Goal: Information Seeking & Learning: Learn about a topic

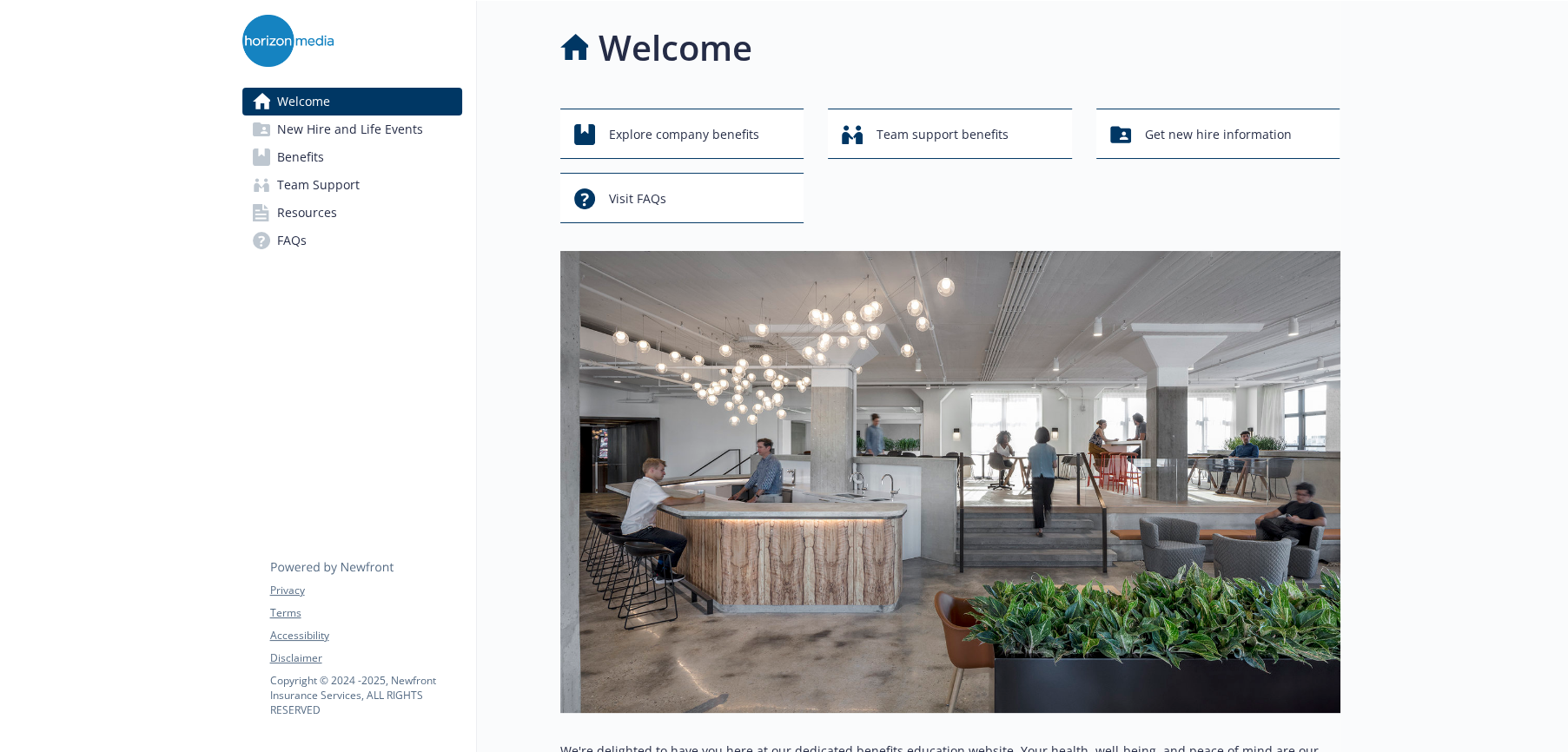
click at [309, 159] on span "Benefits" at bounding box center [300, 157] width 47 height 28
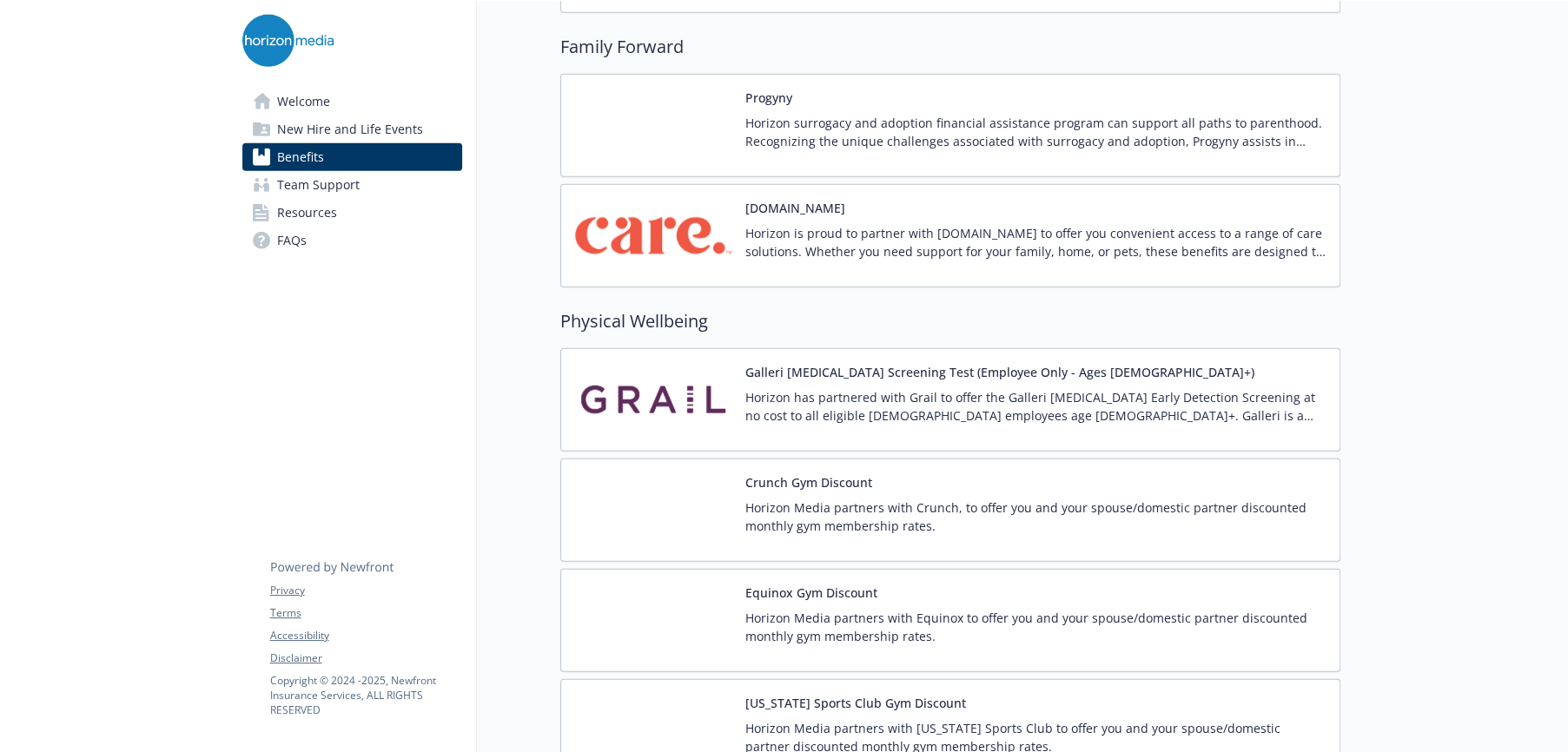
scroll to position [3647, 0]
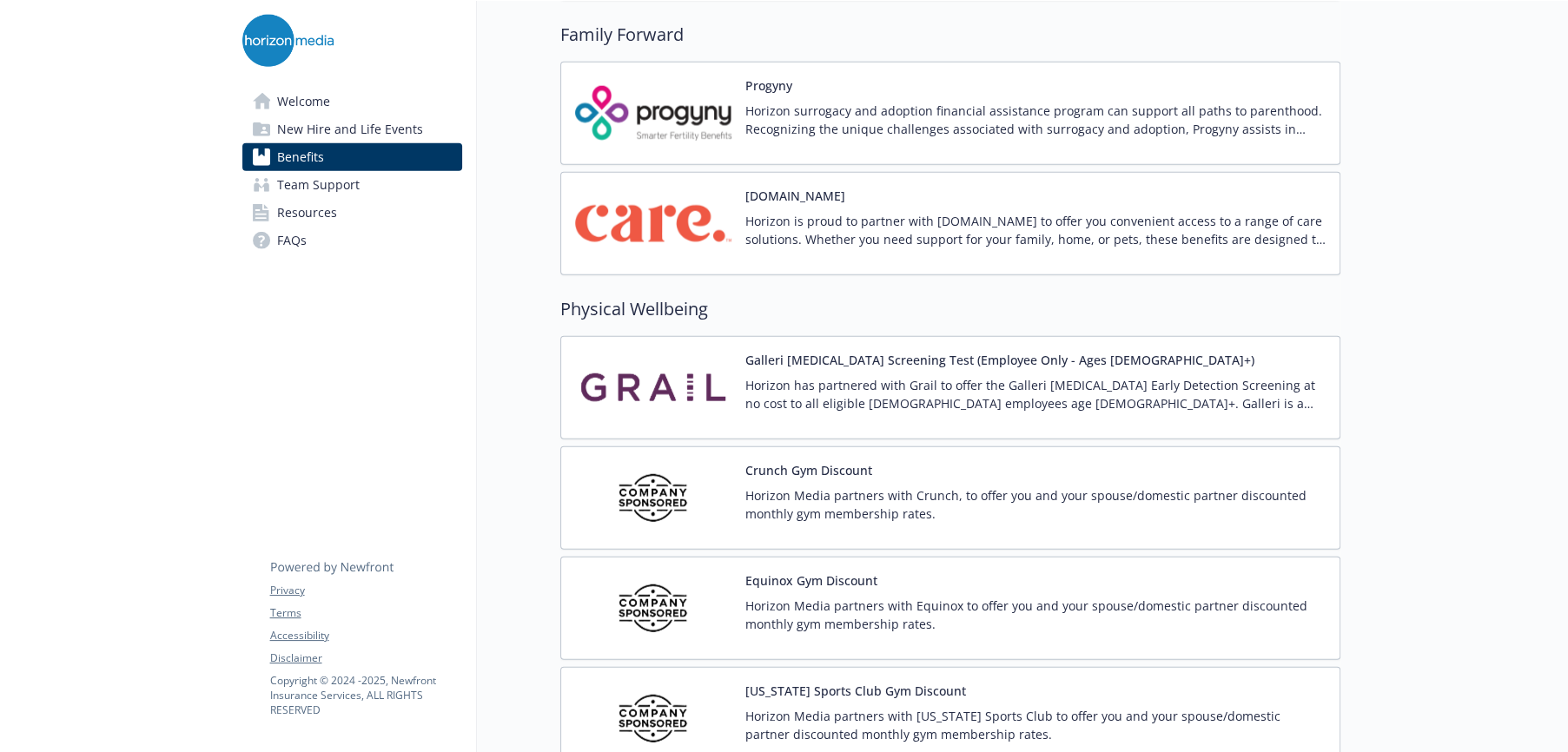
click at [885, 358] on button "Galleri [MEDICAL_DATA] Screening Test (Employee Only - Ages [DEMOGRAPHIC_DATA]+)" at bounding box center [999, 359] width 509 height 18
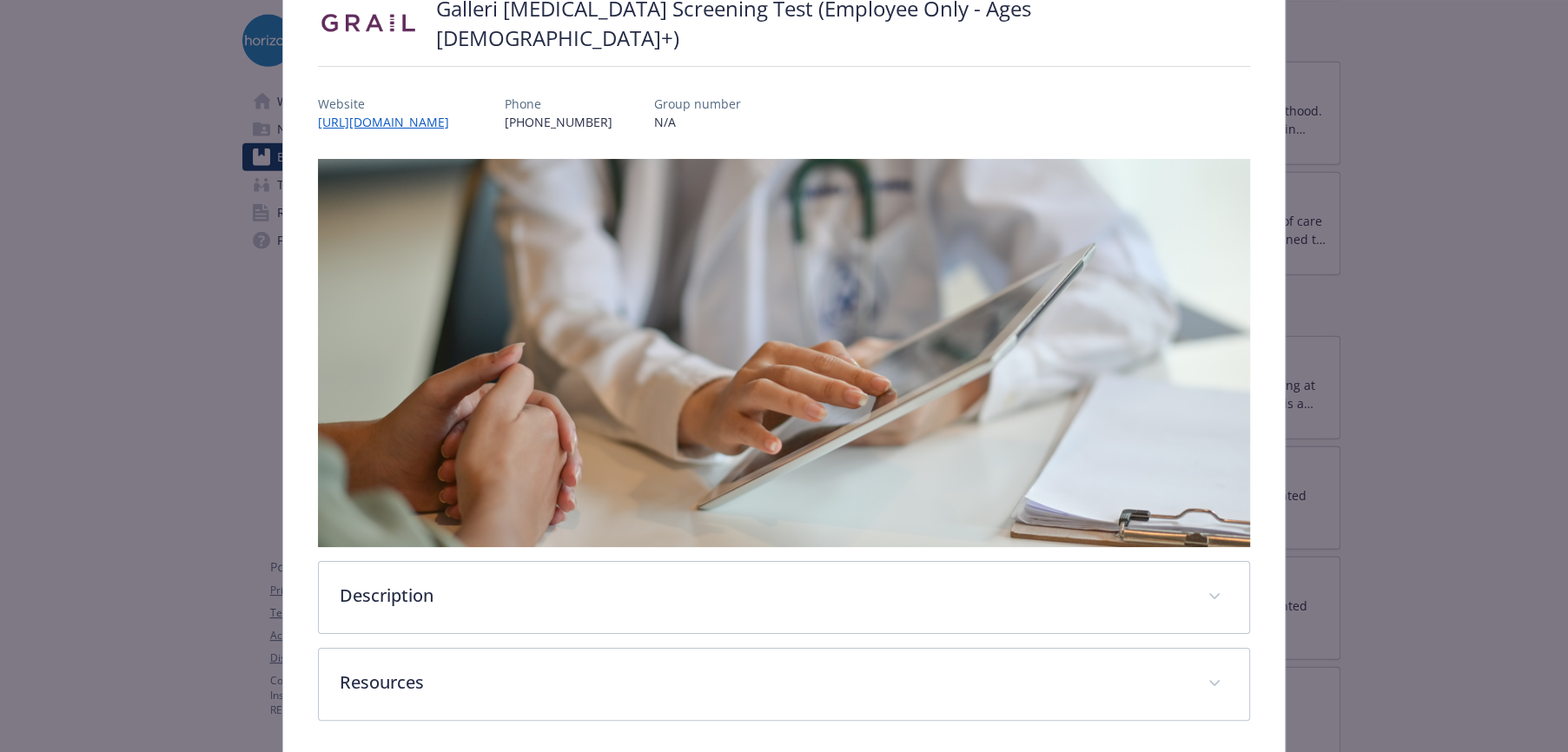
scroll to position [125, 0]
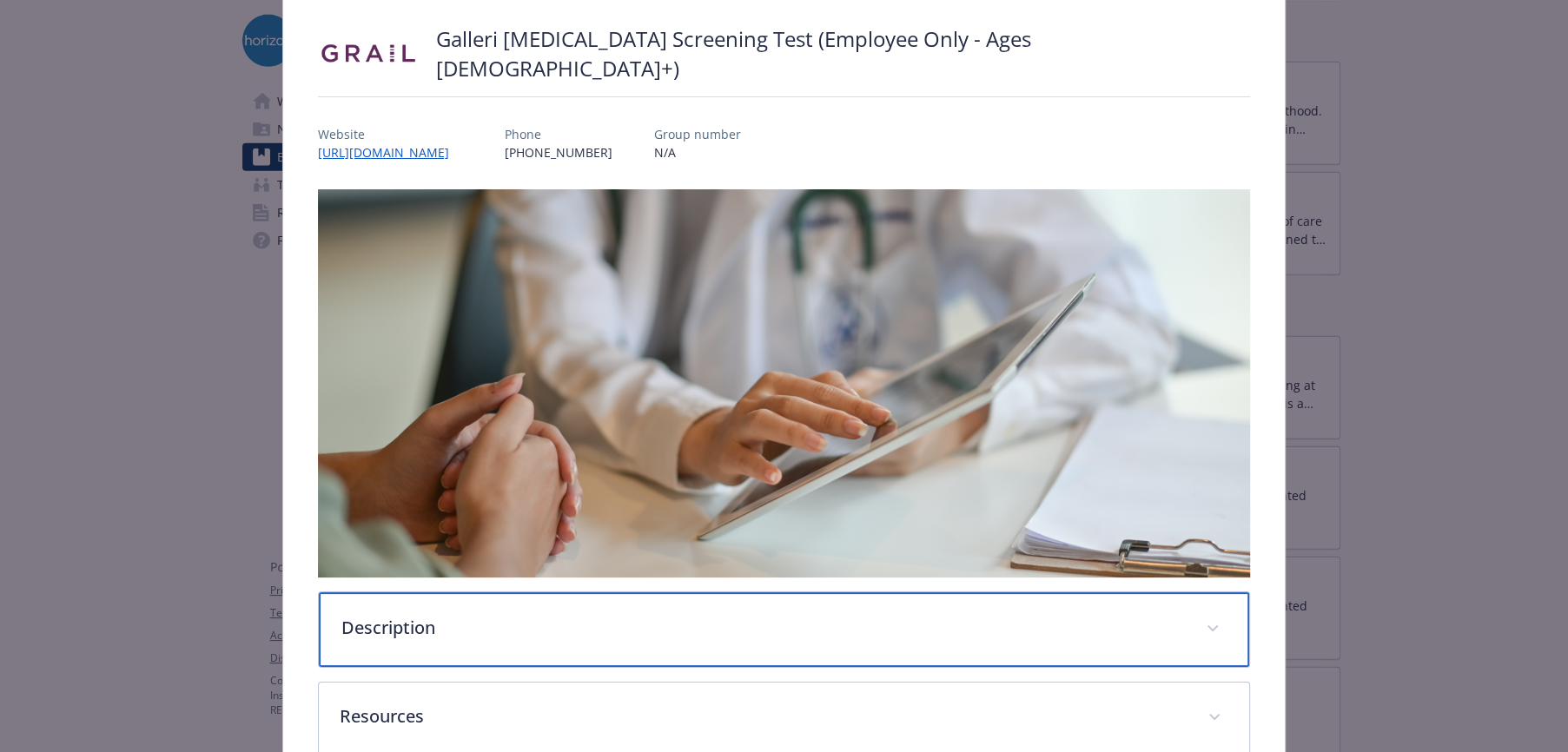
click at [399, 618] on p "Description" at bounding box center [763, 628] width 844 height 26
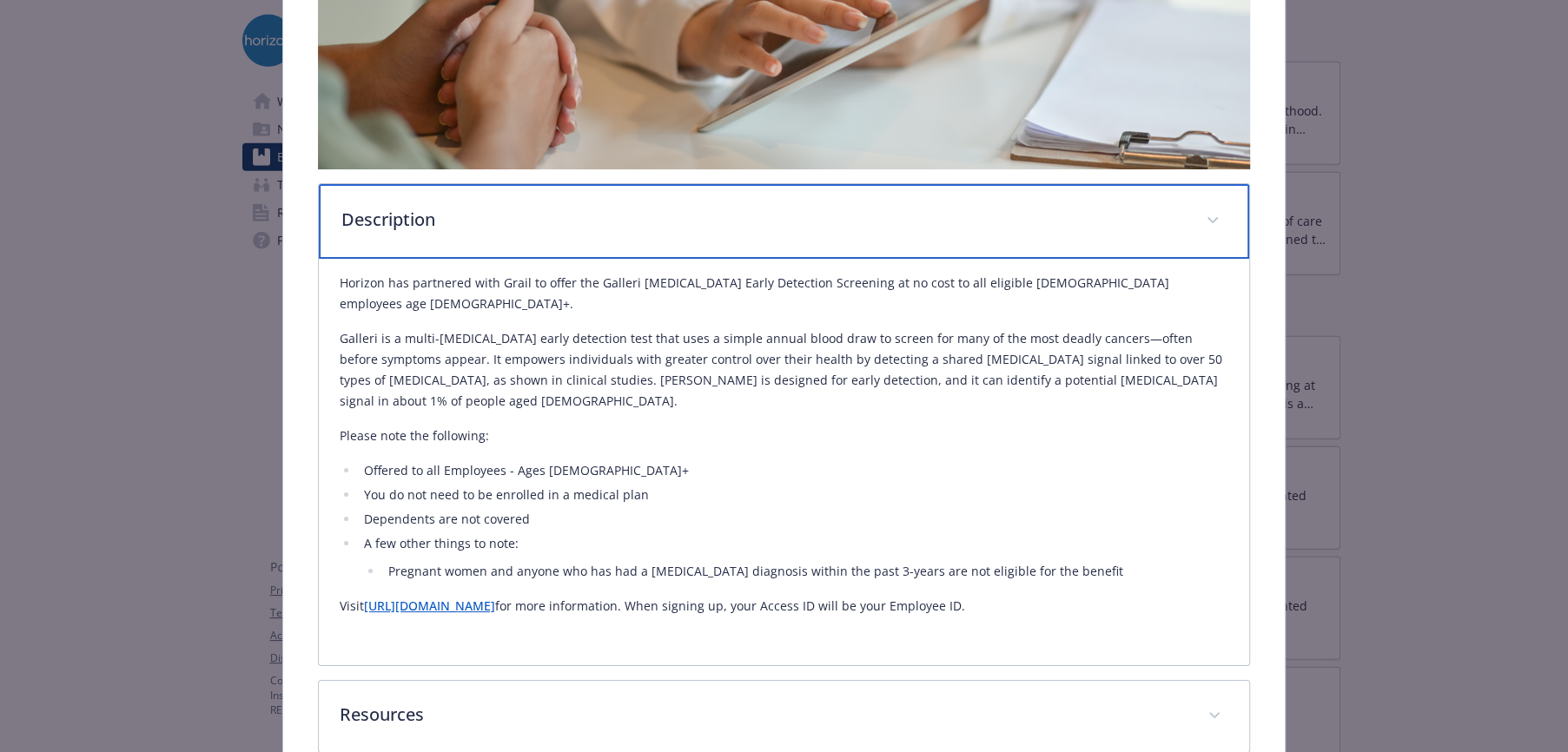
scroll to position [560, 0]
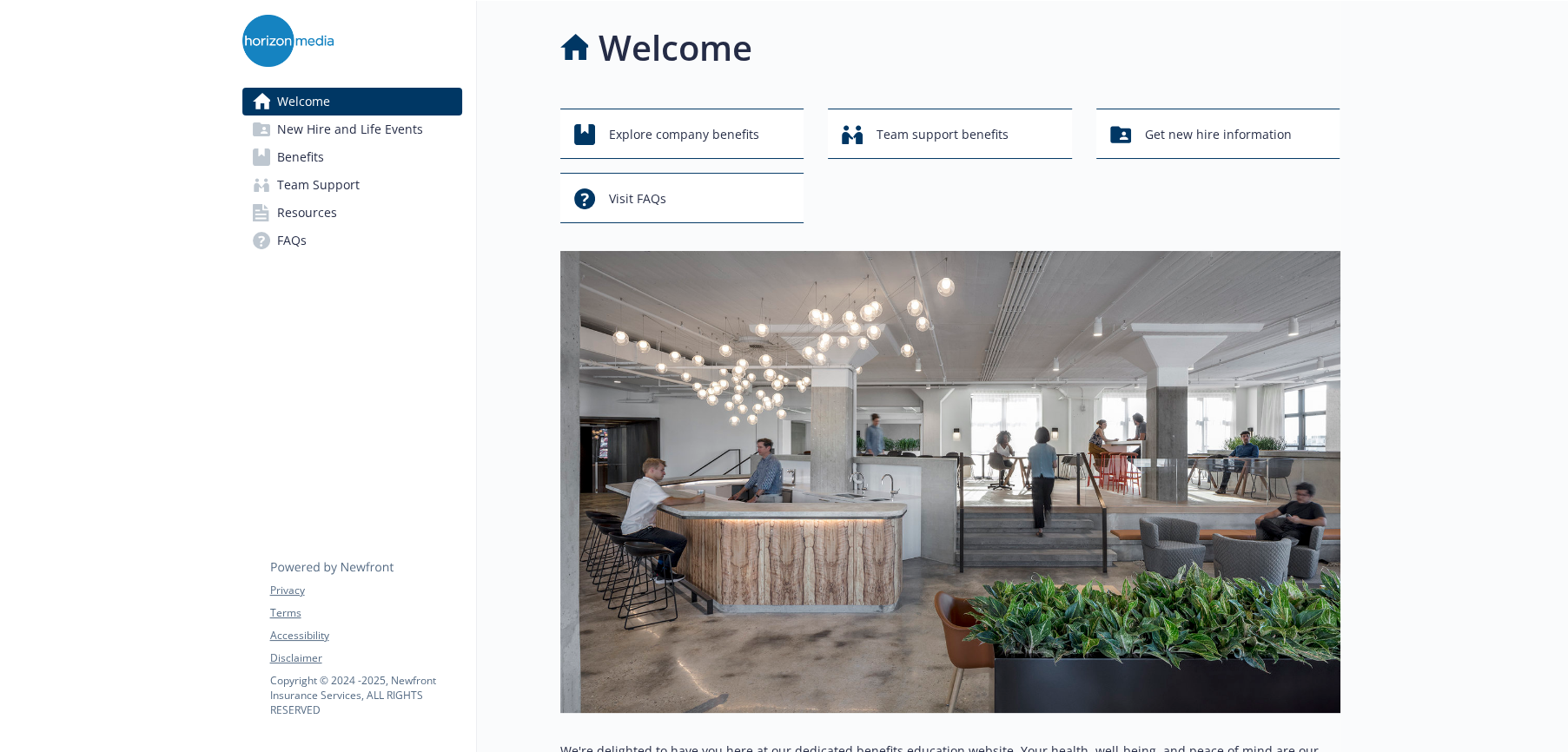
click at [300, 155] on span "Benefits" at bounding box center [300, 157] width 47 height 28
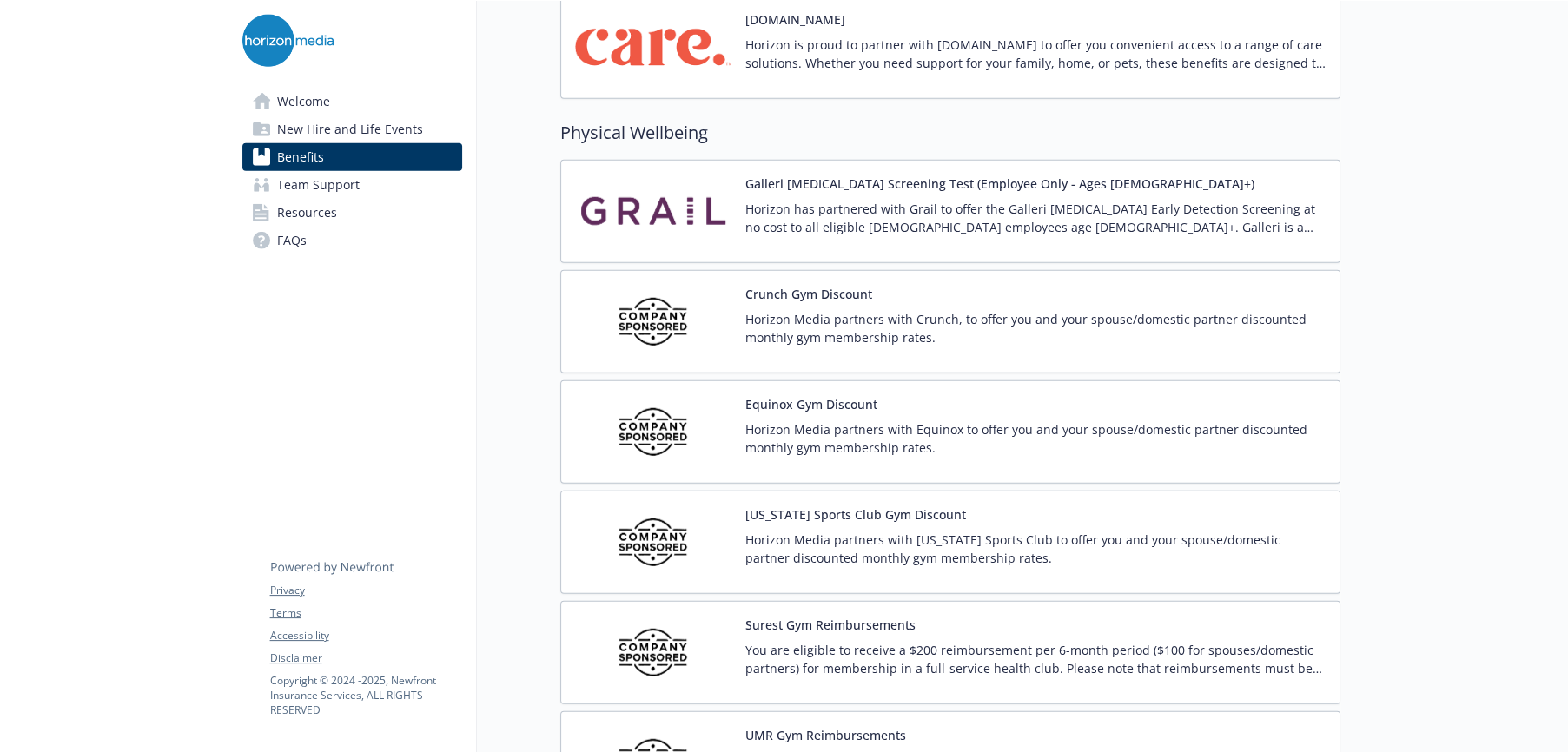
scroll to position [3795, 0]
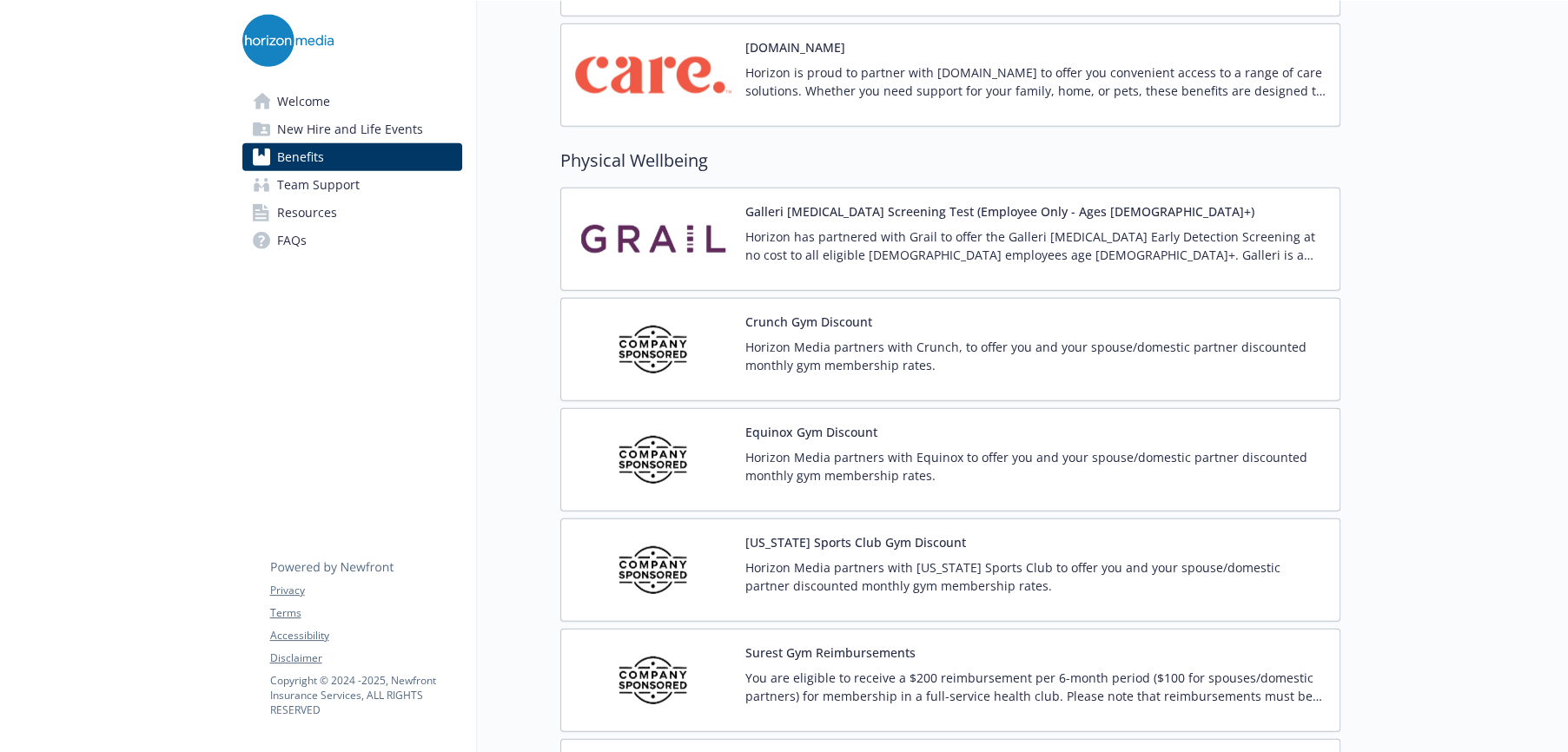
click at [906, 210] on button "Galleri [MEDICAL_DATA] Screening Test (Employee Only - Ages [DEMOGRAPHIC_DATA]+)" at bounding box center [999, 211] width 509 height 18
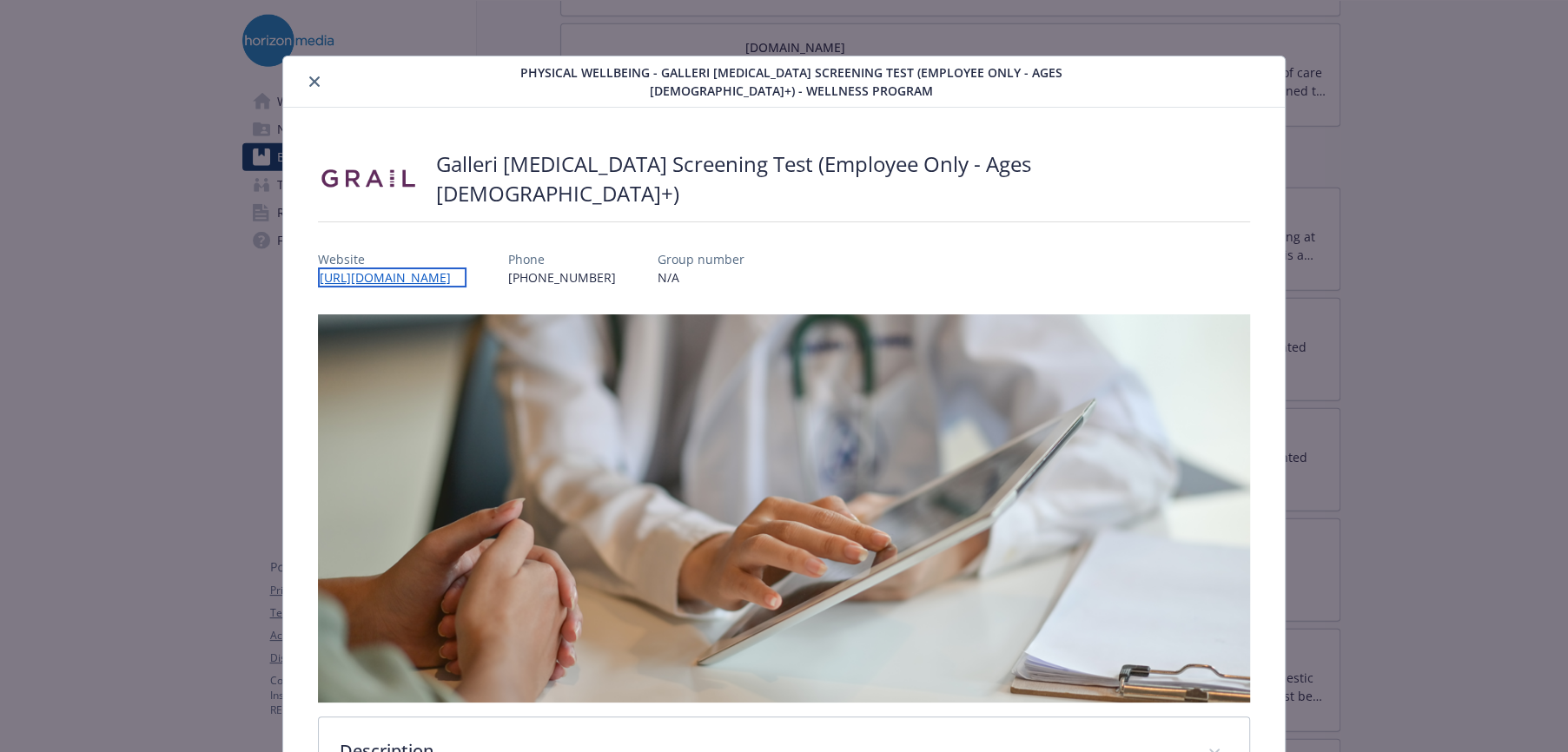
click at [450, 276] on link "[URL][DOMAIN_NAME]" at bounding box center [392, 277] width 149 height 20
click at [320, 80] on button "close" at bounding box center [315, 82] width 21 height 21
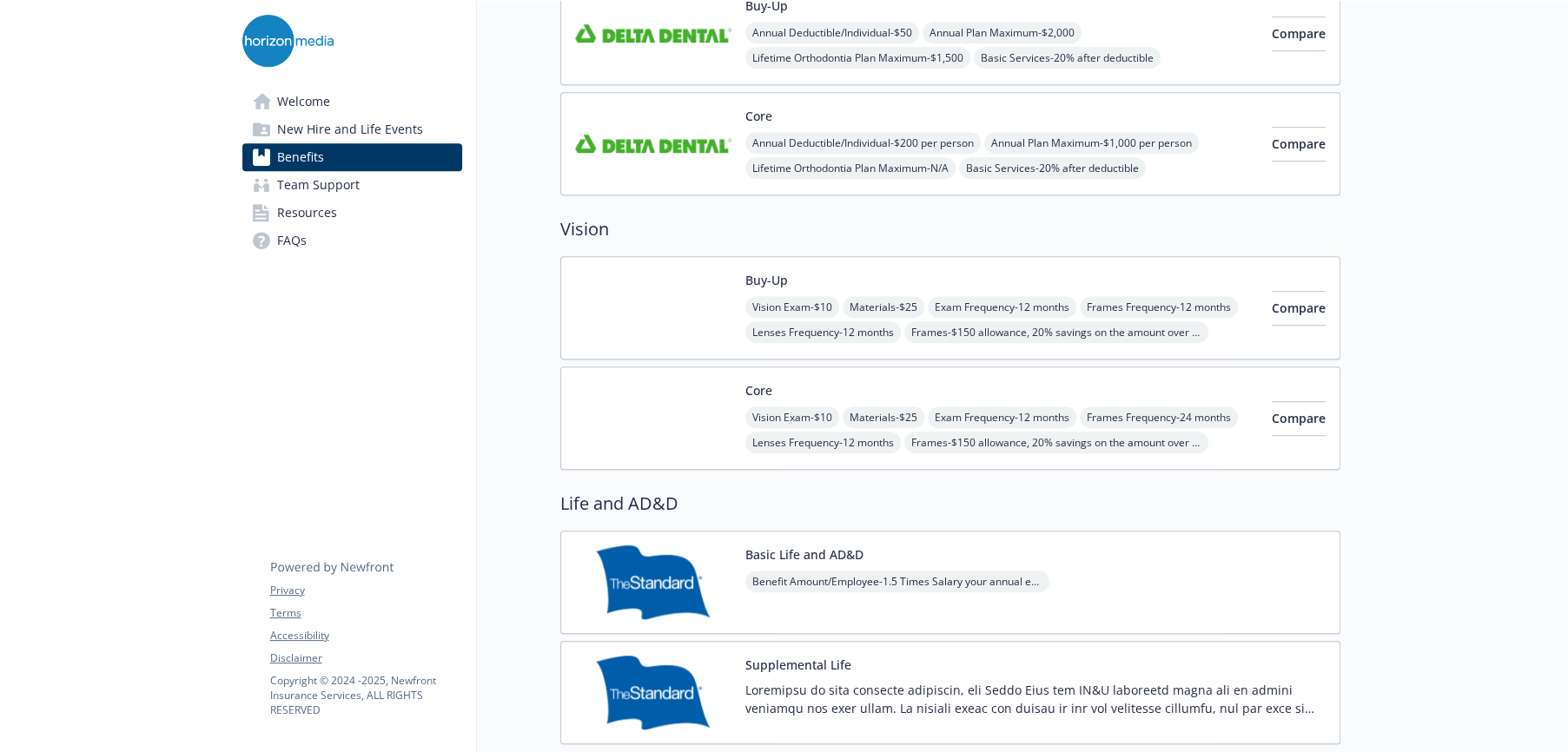
scroll to position [669, 0]
